Goal: Information Seeking & Learning: Learn about a topic

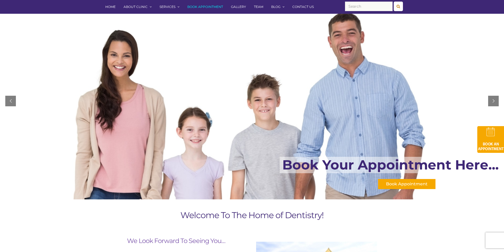
scroll to position [53, 0]
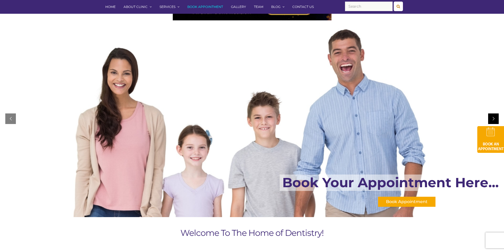
click at [492, 121] on div at bounding box center [493, 118] width 11 height 11
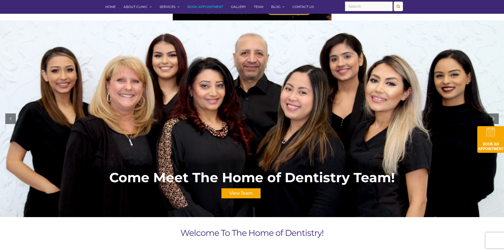
click at [274, 133] on div at bounding box center [252, 118] width 504 height 197
click at [232, 193] on div "View Team" at bounding box center [240, 193] width 39 height 10
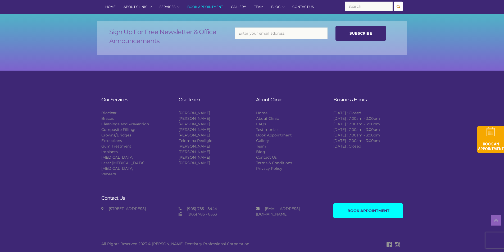
scroll to position [847, 0]
click at [201, 121] on link "[PERSON_NAME]" at bounding box center [194, 118] width 31 height 5
click at [104, 115] on link "Bioclear" at bounding box center [108, 112] width 15 height 5
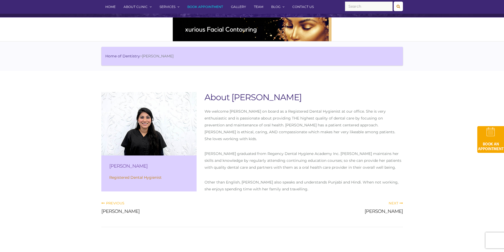
scroll to position [53, 0]
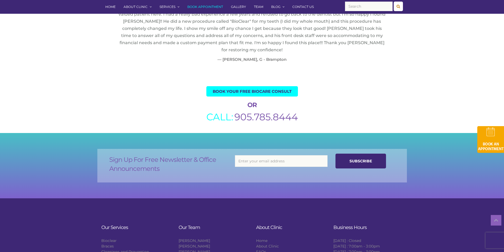
scroll to position [1534, 0]
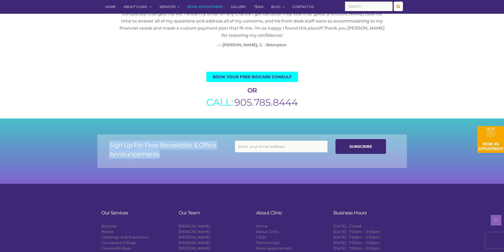
drag, startPoint x: 167, startPoint y: 143, endPoint x: 107, endPoint y: 129, distance: 61.6
click at [107, 141] on div "Sign Up For Free Newsletter & Office Announcements" at bounding box center [168, 152] width 126 height 23
click at [75, 137] on div "Sign Up For Free Newsletter & Office Announcements Subscribe Leave this field e…" at bounding box center [252, 151] width 504 height 65
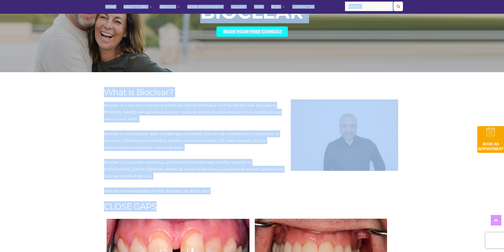
scroll to position [85, 0]
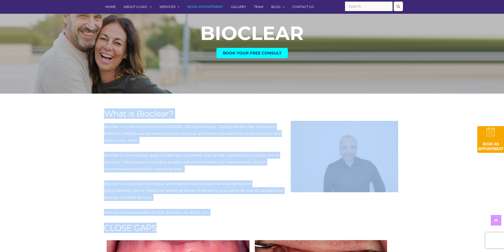
drag, startPoint x: 155, startPoint y: 125, endPoint x: 98, endPoint y: 111, distance: 58.0
click at [79, 120] on section "What is Bioclear? Bioclear is a new and innovative dental restoration technique…" at bounding box center [252, 156] width 504 height 99
drag, startPoint x: 86, startPoint y: 110, endPoint x: 164, endPoint y: 221, distance: 136.0
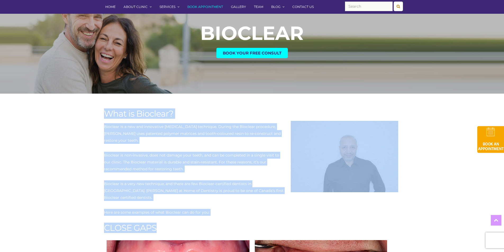
click at [164, 224] on h1 "CLOSE GAPS" at bounding box center [252, 228] width 296 height 8
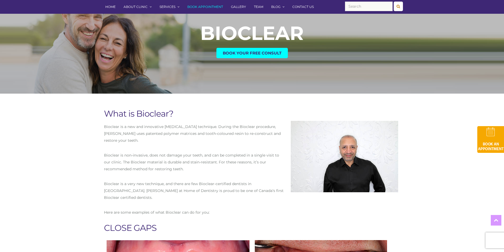
click at [64, 186] on section "What is Bioclear? Bioclear is a new and innovative dental restoration technique…" at bounding box center [252, 156] width 504 height 99
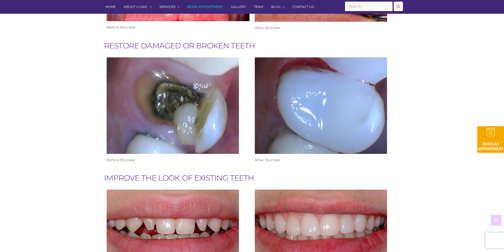
scroll to position [429, 0]
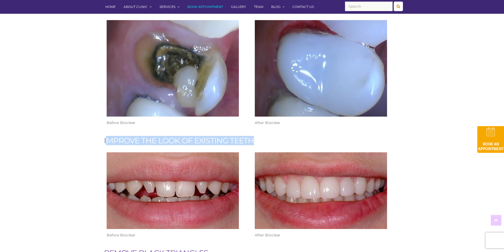
drag, startPoint x: 112, startPoint y: 133, endPoint x: 277, endPoint y: 132, distance: 165.3
click at [277, 137] on h3 "IMPROVE THE LOOK OF EXISTING TEETH" at bounding box center [252, 141] width 296 height 8
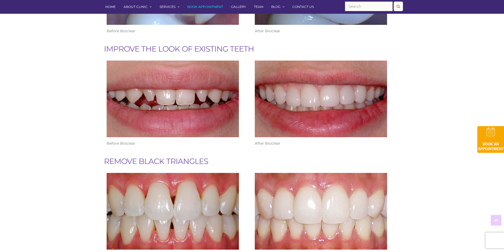
scroll to position [588, 0]
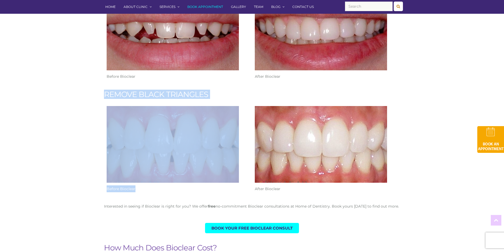
drag, startPoint x: 92, startPoint y: 93, endPoint x: 262, endPoint y: 94, distance: 169.9
click at [261, 91] on h3 "REMOVE BLACK TRIANGLES" at bounding box center [252, 94] width 296 height 8
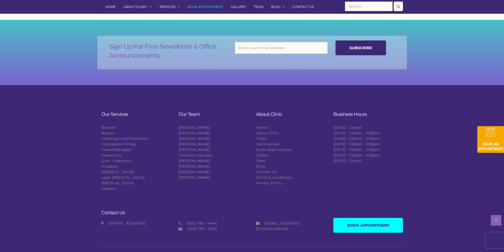
scroll to position [1634, 0]
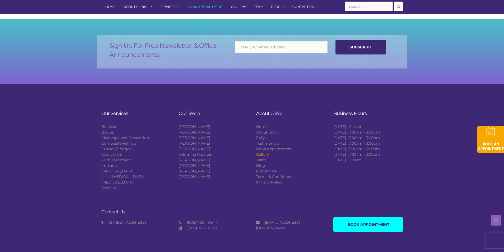
click at [264, 152] on link "Gallery" at bounding box center [262, 154] width 13 height 5
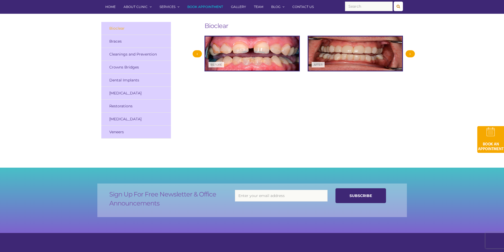
scroll to position [106, 0]
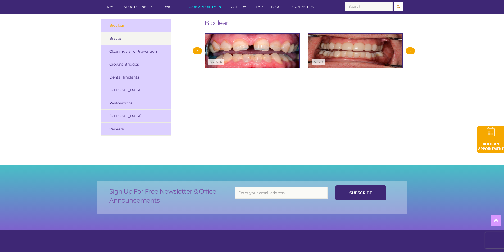
click at [140, 38] on link "Braces" at bounding box center [136, 38] width 70 height 13
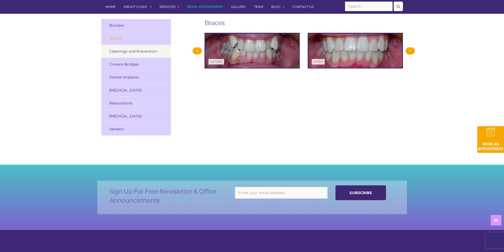
click at [142, 51] on link "Cleanings and Prevention" at bounding box center [136, 51] width 70 height 13
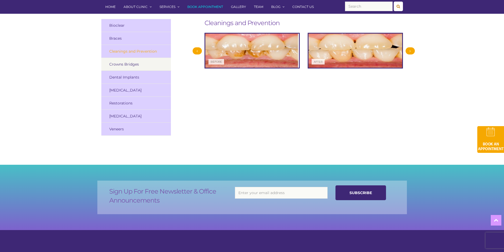
click at [141, 64] on link "Crowns Bridges" at bounding box center [136, 64] width 70 height 13
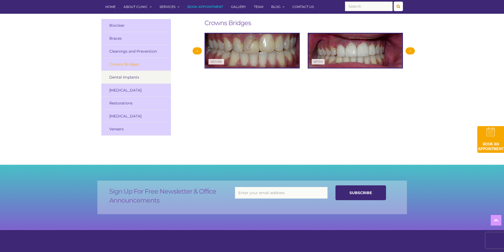
click at [138, 82] on link "Dental Implants" at bounding box center [136, 77] width 70 height 13
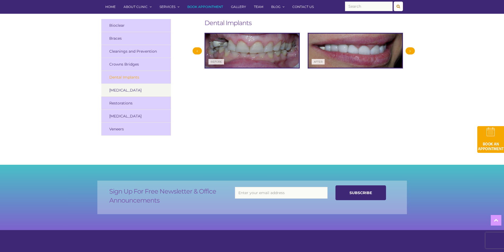
click at [117, 89] on link "[MEDICAL_DATA]" at bounding box center [136, 90] width 70 height 13
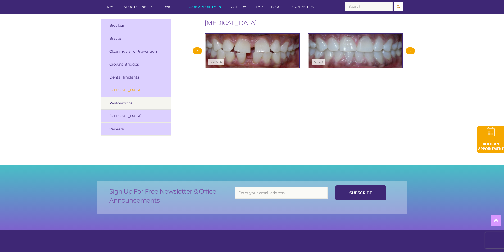
click at [116, 102] on link "Restorations" at bounding box center [136, 103] width 70 height 13
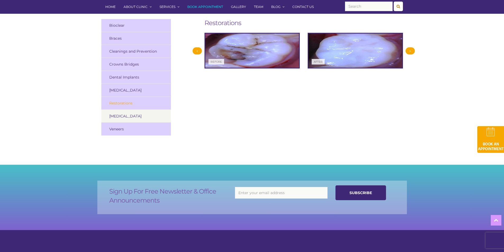
click at [112, 118] on link "Teeth Whitening" at bounding box center [136, 116] width 70 height 13
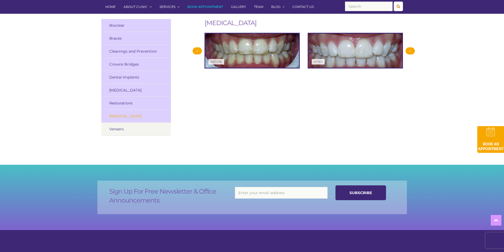
click at [110, 132] on link "Veneers" at bounding box center [136, 129] width 70 height 13
